Goal: Task Accomplishment & Management: Complete application form

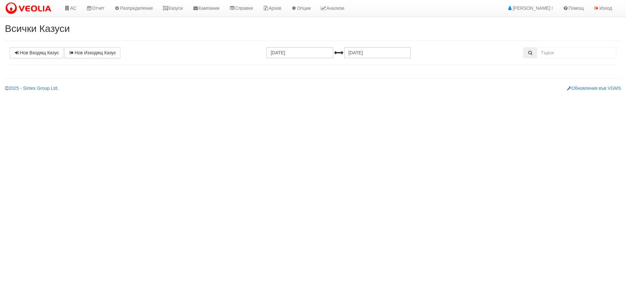
select select "1"
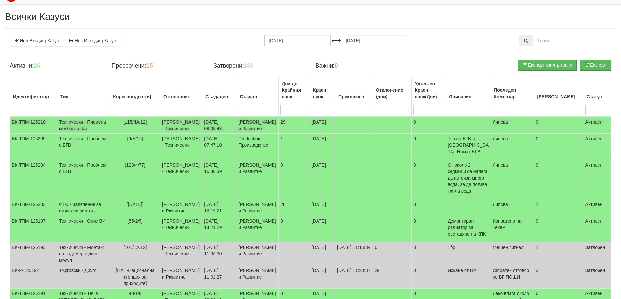
scroll to position [33, 0]
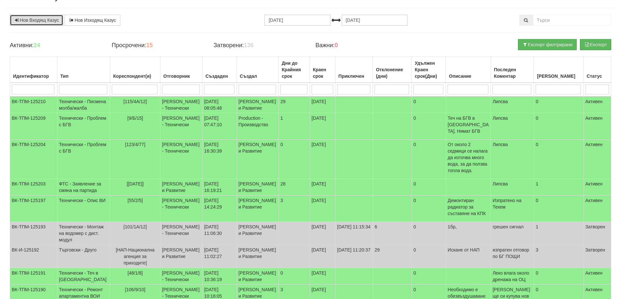
click at [36, 17] on link "Нов Входящ Казус" at bounding box center [36, 20] width 53 height 11
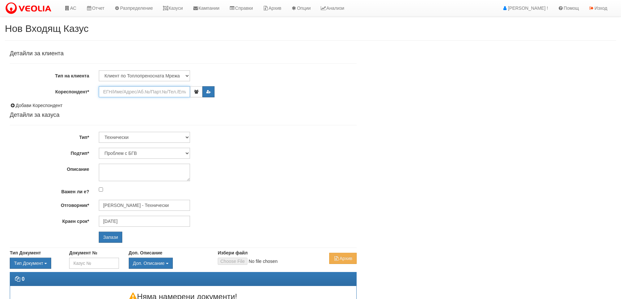
click at [118, 94] on input "Кореспондент*" at bounding box center [144, 91] width 91 height 11
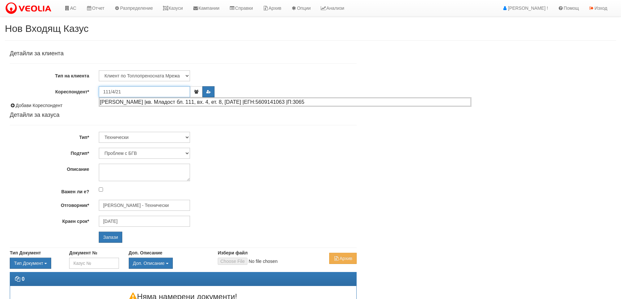
click at [152, 104] on div "ЛИЛЯН ТОДОРОВ КУНЕВ |кв. Младост бл. 111, вх. 4, ет. 8, ап. 21 |ЕГН:5609141063 …" at bounding box center [284, 102] width 371 height 8
type input "Яна Кунева"
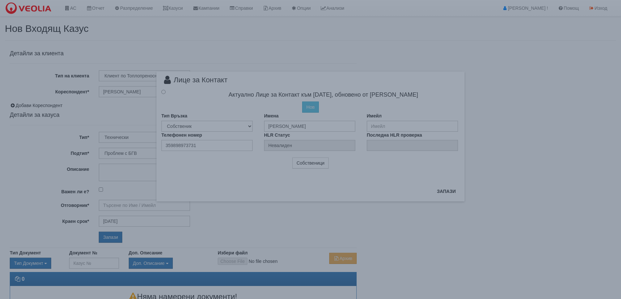
type input "Дончо Дончев - Технически"
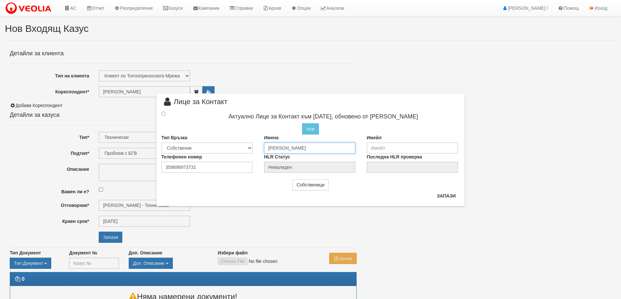
drag, startPoint x: 304, startPoint y: 150, endPoint x: 256, endPoint y: 147, distance: 47.7
click at [256, 147] on div "Тип Връзка Собственик Наемател Роднина Съсед Приятел Имена Яна Кунева Имейл" at bounding box center [310, 144] width 308 height 19
type input "Илиян Кунев"
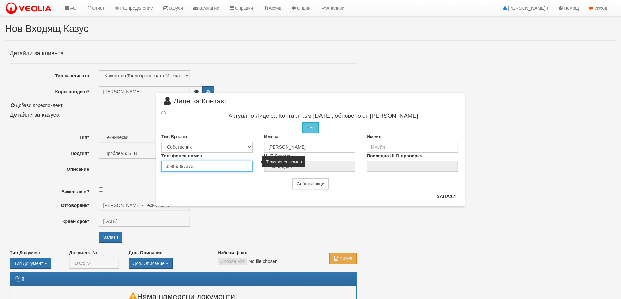
drag, startPoint x: 176, startPoint y: 166, endPoint x: 230, endPoint y: 168, distance: 53.8
click at [230, 168] on input "359898973731" at bounding box center [206, 166] width 91 height 11
type input "359898461586"
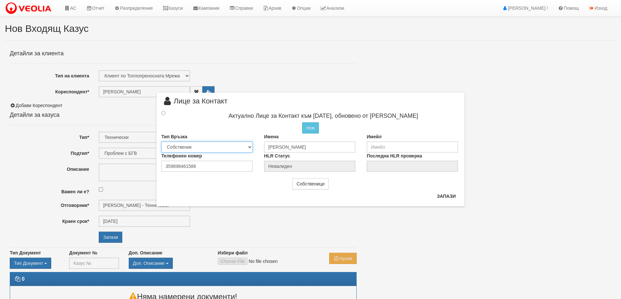
click at [190, 145] on select "Собственик Наемател Роднина Съсед Приятел" at bounding box center [206, 147] width 91 height 11
select select "2"
click at [161, 142] on select "Собственик Наемател Роднина Съсед Приятел" at bounding box center [206, 147] width 91 height 11
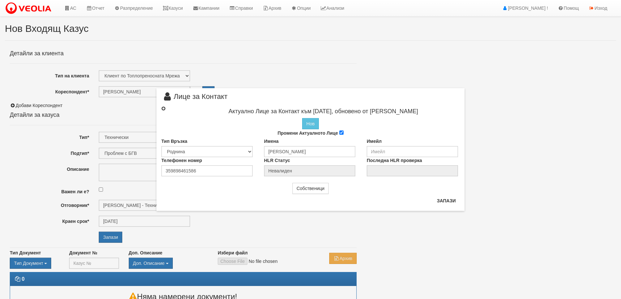
click at [165, 110] on input "radio" at bounding box center [163, 109] width 4 height 4
radio input "true"
type input "Илиян Кунев"
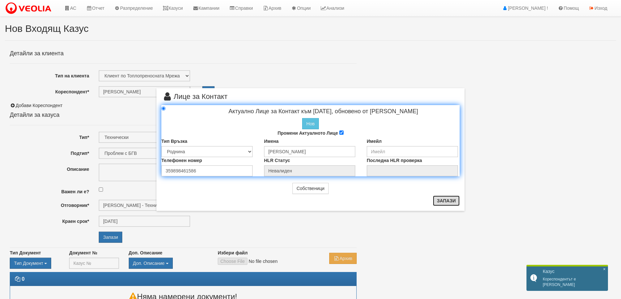
click at [449, 201] on button "Запази" at bounding box center [446, 201] width 27 height 10
radio input "true"
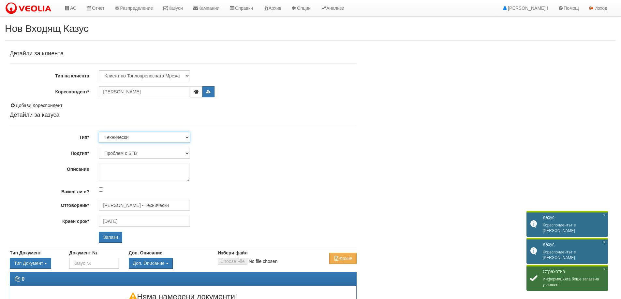
click at [134, 137] on select "Технически ФТС Търговски Административен Производствен Експлоатационен Финансов…" at bounding box center [144, 137] width 91 height 11
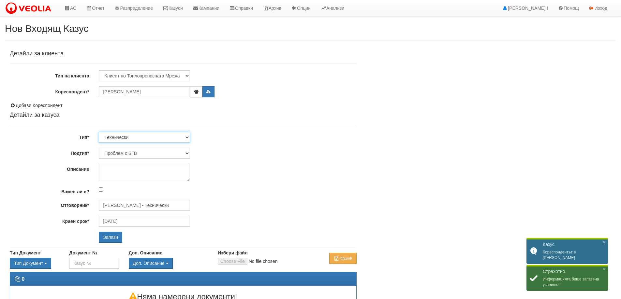
click at [135, 132] on select "Технически ФТС Търговски Административен Производствен Експлоатационен Финансов…" at bounding box center [144, 137] width 91 height 11
click at [139, 151] on select "Проблем с БГВ Теч ВОИ Теч БГВ Теч в АС Теч от водомер Проблем в АС Интервенция …" at bounding box center [144, 153] width 91 height 11
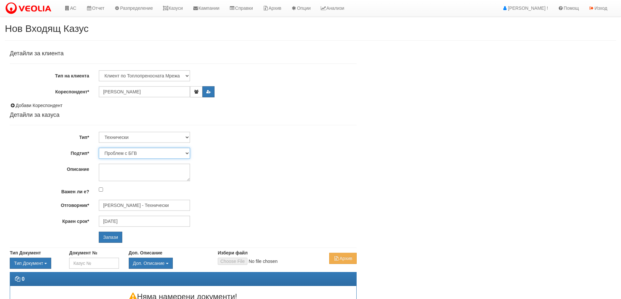
select select "Монтаж на водомер с дист. модул"
click at [99, 148] on select "Проблем с БГВ Теч ВОИ Теч БГВ Теч в АС Теч от водомер Проблем в АС Интервенция …" at bounding box center [144, 153] width 91 height 11
type input "[DATE]"
type input "[PERSON_NAME] - Технически"
drag, startPoint x: 287, startPoint y: 180, endPoint x: 176, endPoint y: 208, distance: 114.8
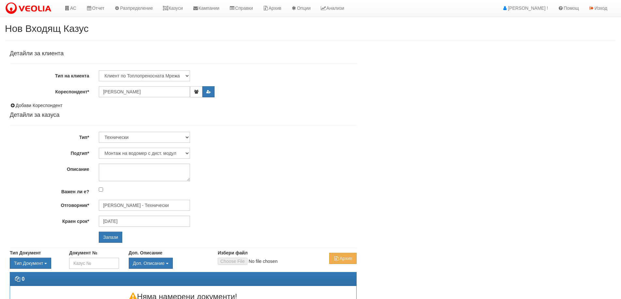
click at [286, 180] on div at bounding box center [227, 173] width 267 height 18
click at [103, 239] on input "Запази" at bounding box center [110, 237] width 23 height 11
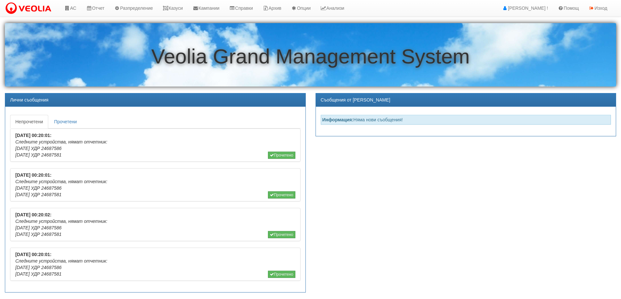
click at [78, 7] on link "АС" at bounding box center [70, 8] width 22 height 16
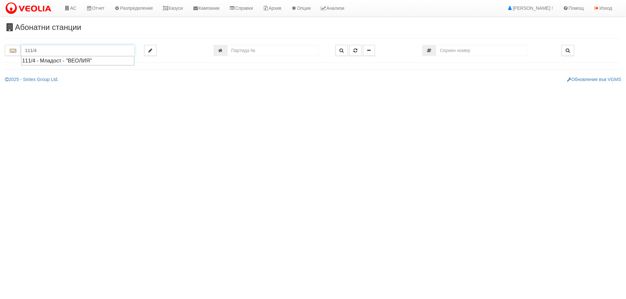
click at [87, 62] on div "111/4 - Младост - "ВЕОЛИЯ"" at bounding box center [77, 60] width 111 height 7
type input "111/4 - Младост - "ВЕОЛИЯ""
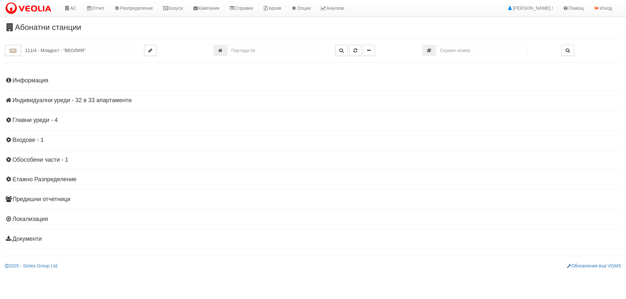
click at [49, 96] on div "Информация Параметри Брой Апартаменти: 33 Ползватели 07/2025 58 % 0 % 75" at bounding box center [313, 159] width 616 height 180
click at [68, 101] on h4 "Индивидуални уреди - 32 в 33 апартаменти" at bounding box center [313, 100] width 616 height 7
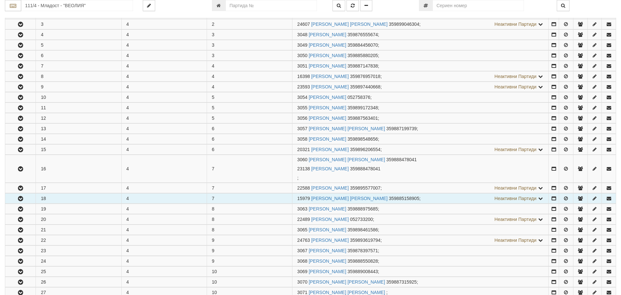
scroll to position [163, 0]
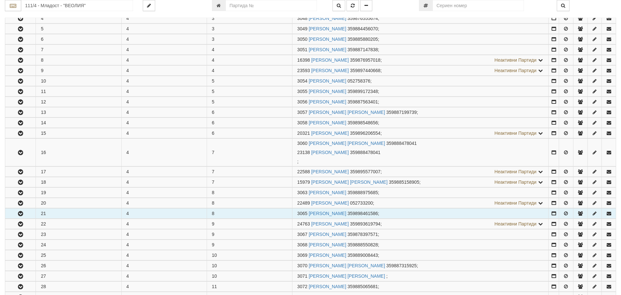
click at [12, 215] on button "button" at bounding box center [20, 213] width 30 height 10
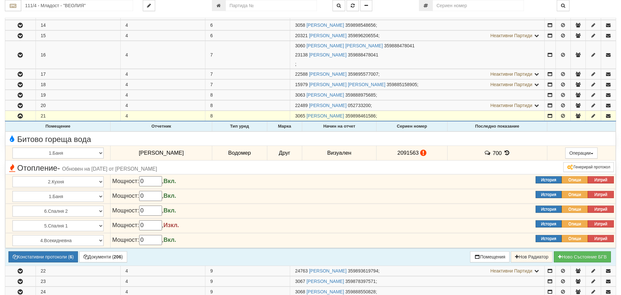
scroll to position [261, 0]
drag, startPoint x: 42, startPoint y: 256, endPoint x: 41, endPoint y: 242, distance: 14.1
click at [41, 256] on button "Констативни протоколи ( 6 )" at bounding box center [42, 256] width 69 height 11
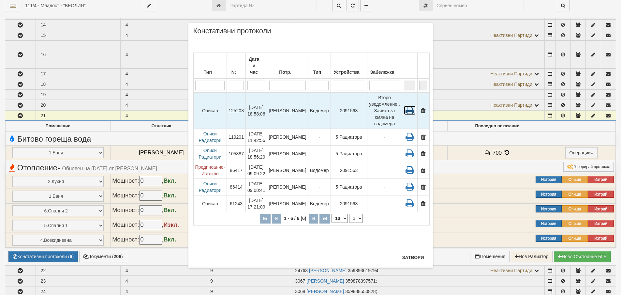
click at [408, 106] on icon at bounding box center [410, 110] width 12 height 9
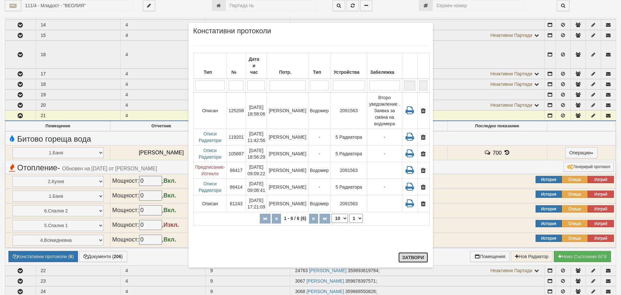
click at [416, 255] on button "Затвори" at bounding box center [413, 257] width 30 height 10
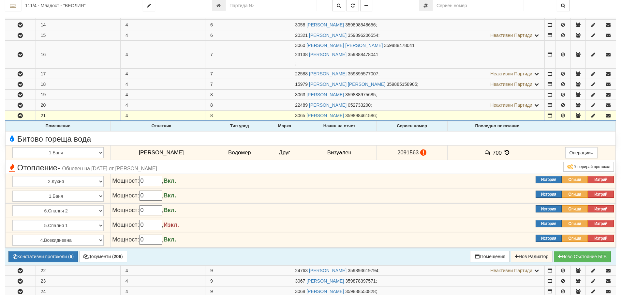
click at [503, 151] on icon at bounding box center [506, 153] width 7 height 6
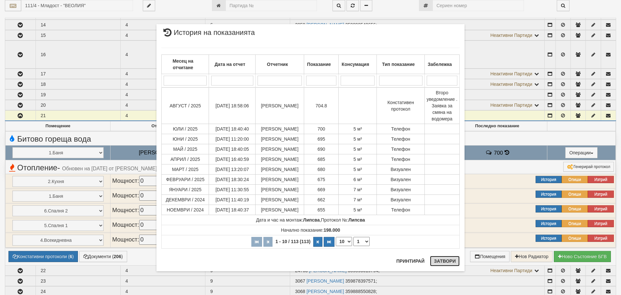
click at [451, 263] on button "Затвори" at bounding box center [445, 260] width 30 height 10
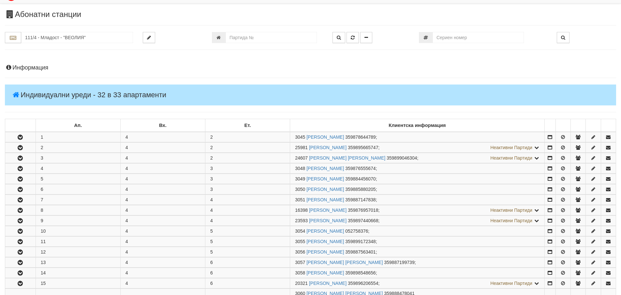
scroll to position [0, 0]
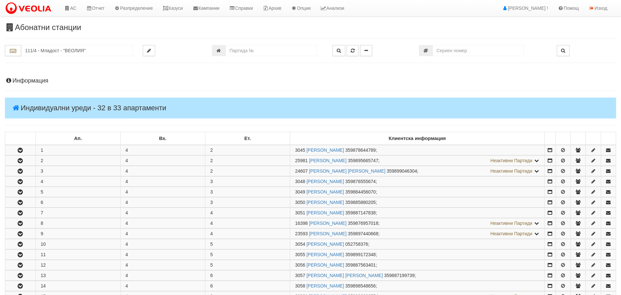
click at [46, 80] on h4 "Информация" at bounding box center [310, 81] width 611 height 7
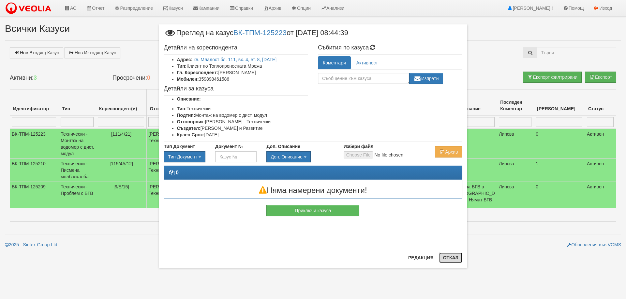
click at [449, 255] on button "Отказ" at bounding box center [450, 258] width 23 height 10
